Goal: Information Seeking & Learning: Learn about a topic

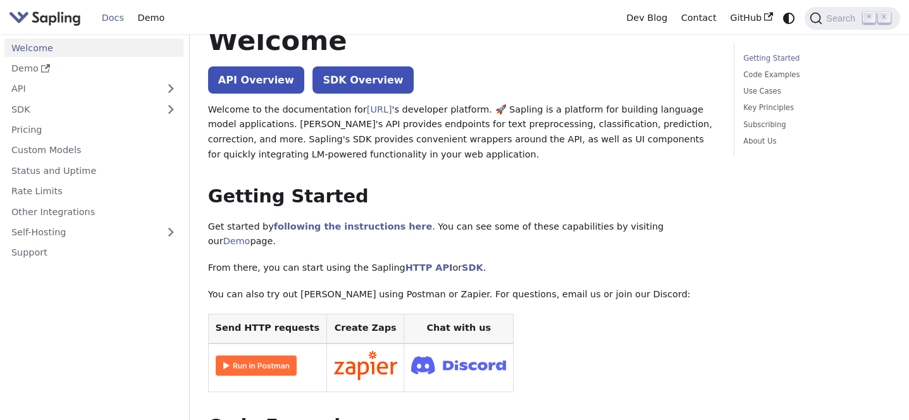
scroll to position [24, 0]
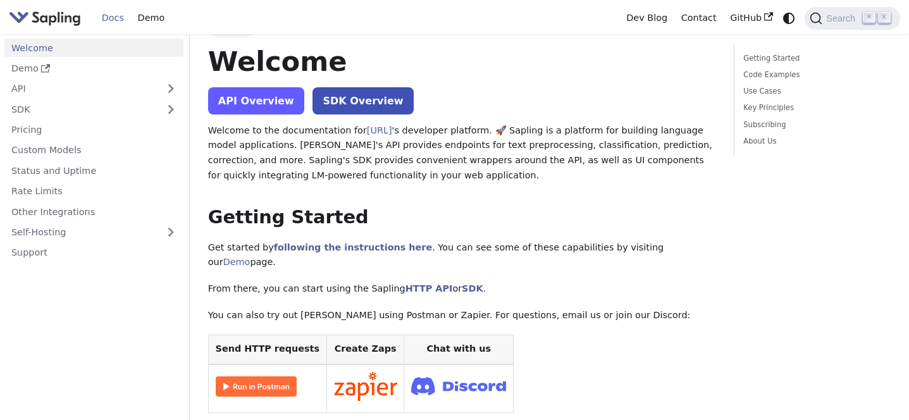
click at [251, 87] on link "API Overview" at bounding box center [256, 100] width 96 height 27
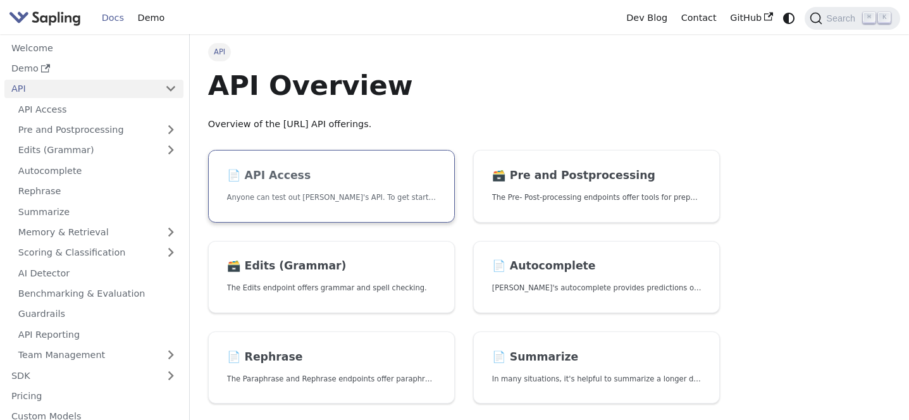
click at [356, 192] on p "Anyone can test out Sapling's API. To get started with the API, simply:" at bounding box center [331, 198] width 209 height 12
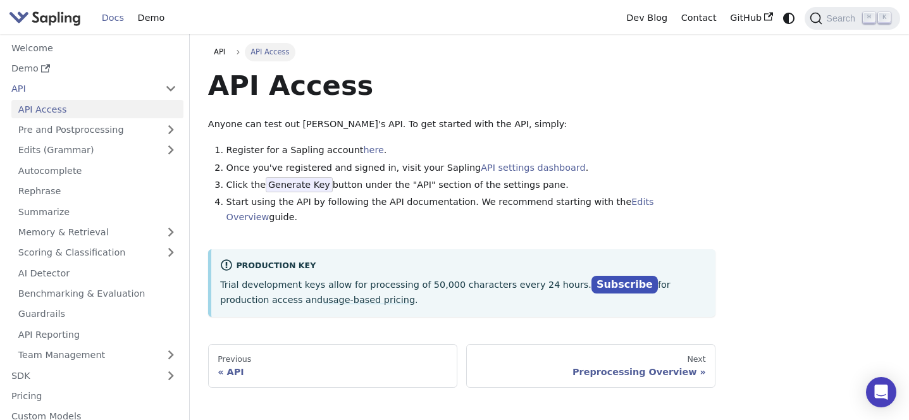
click at [109, 21] on link "Docs" at bounding box center [113, 18] width 36 height 20
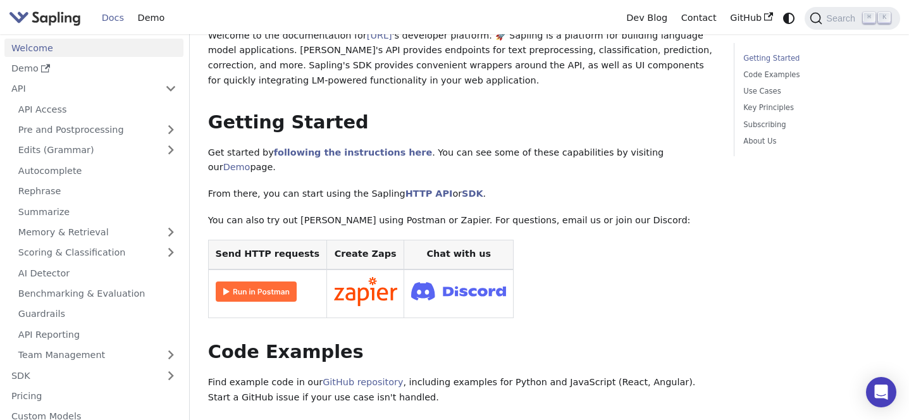
scroll to position [136, 0]
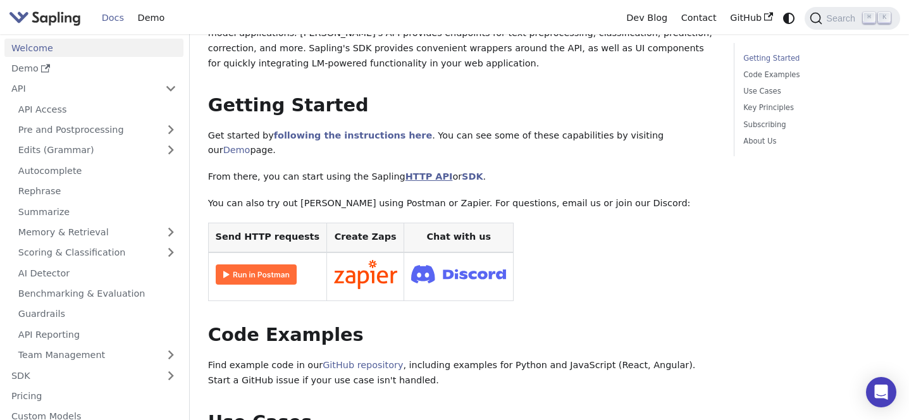
click at [416, 171] on link "HTTP API" at bounding box center [429, 176] width 47 height 10
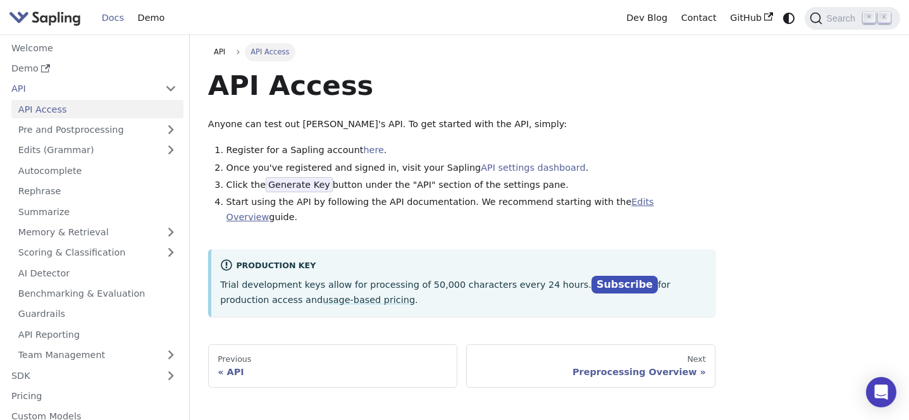
click at [636, 206] on link "Edits Overview" at bounding box center [441, 209] width 428 height 25
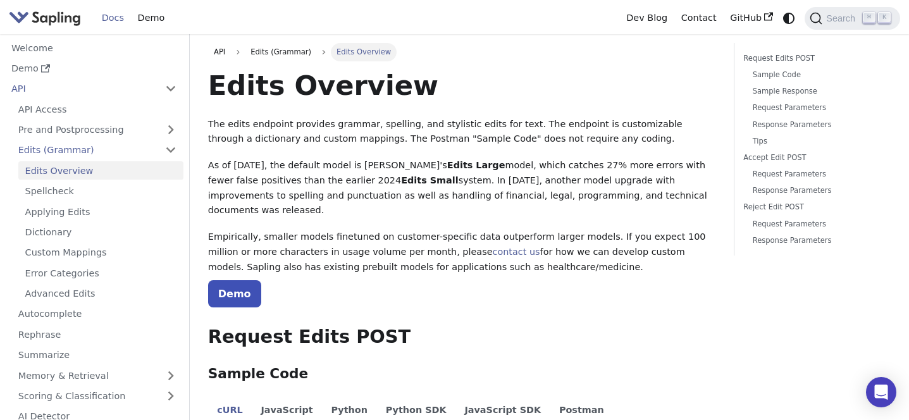
scroll to position [334, 0]
